Goal: Information Seeking & Learning: Learn about a topic

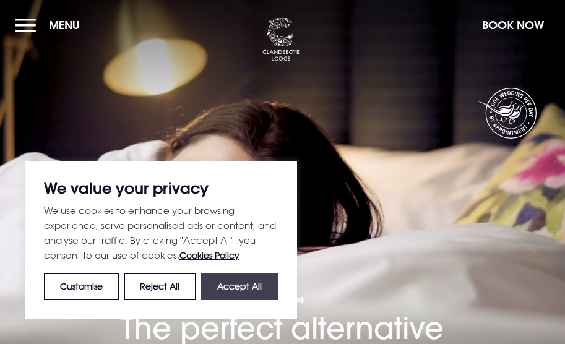
click at [234, 288] on button "Accept All" at bounding box center [239, 286] width 77 height 27
checkbox input "true"
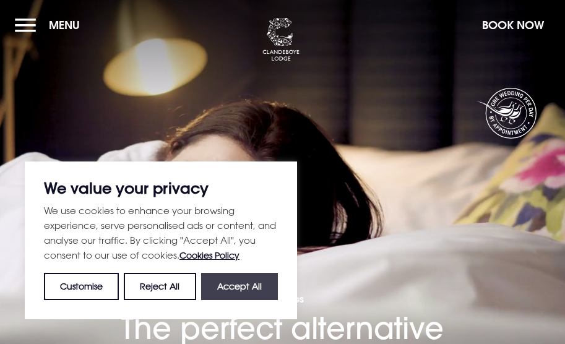
checkbox input "true"
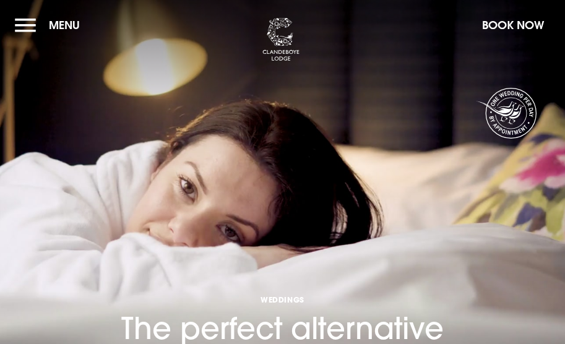
click at [35, 24] on button "Menu" at bounding box center [50, 25] width 71 height 27
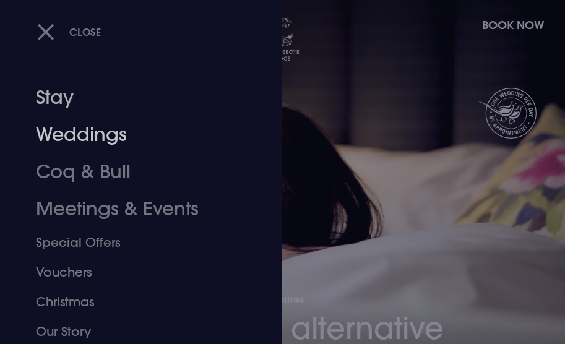
click at [64, 136] on link "Weddings" at bounding box center [134, 134] width 196 height 37
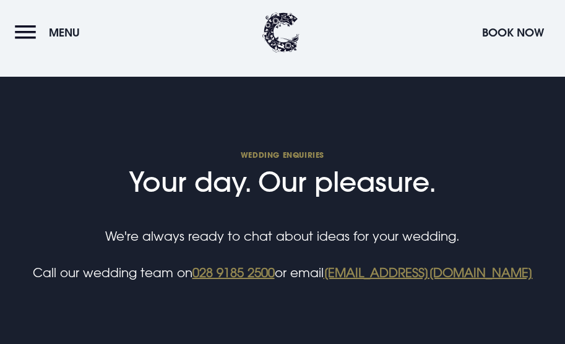
scroll to position [5323, 0]
